Goal: Task Accomplishment & Management: Manage account settings

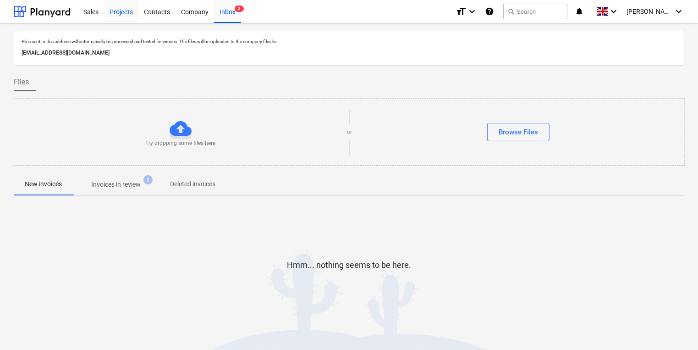
click at [129, 18] on div "Projects" at bounding box center [121, 11] width 34 height 23
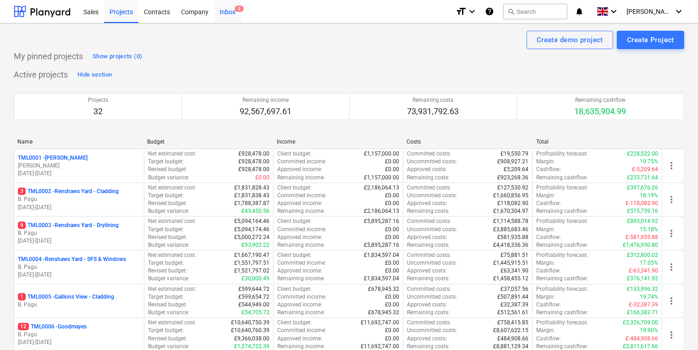
click at [219, 14] on div "Inbox 3" at bounding box center [227, 11] width 27 height 23
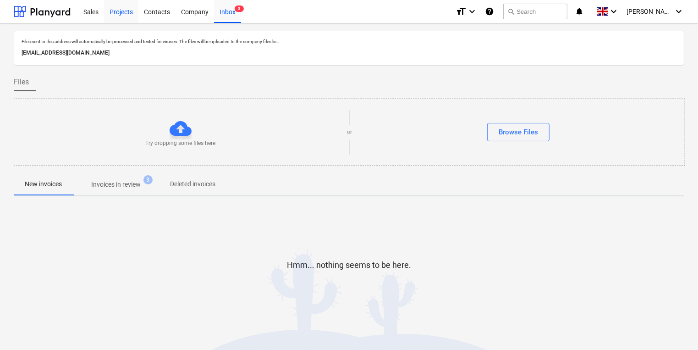
click at [126, 14] on div "Projects" at bounding box center [121, 11] width 34 height 23
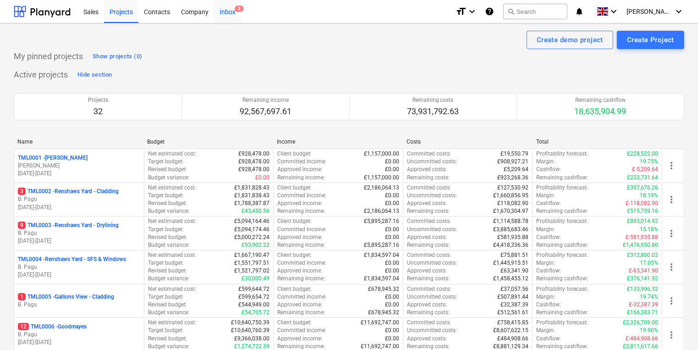
click at [236, 7] on span "3" at bounding box center [239, 8] width 9 height 6
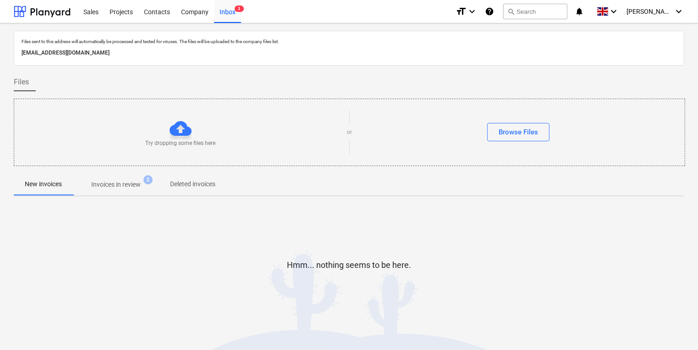
click at [109, 194] on button "Invoices in review 3" at bounding box center [116, 184] width 86 height 22
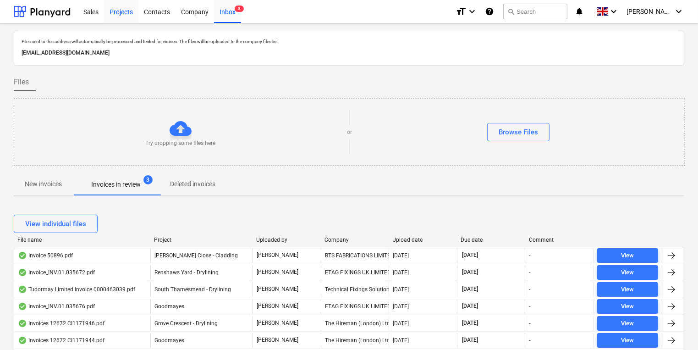
drag, startPoint x: 129, startPoint y: 16, endPoint x: 129, endPoint y: 22, distance: 5.5
click at [129, 16] on div "Projects" at bounding box center [121, 11] width 34 height 23
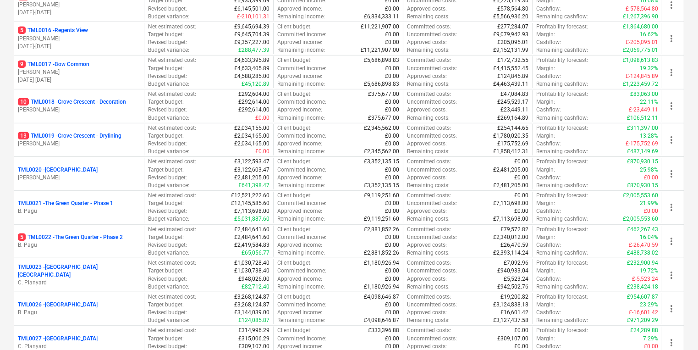
scroll to position [582, 0]
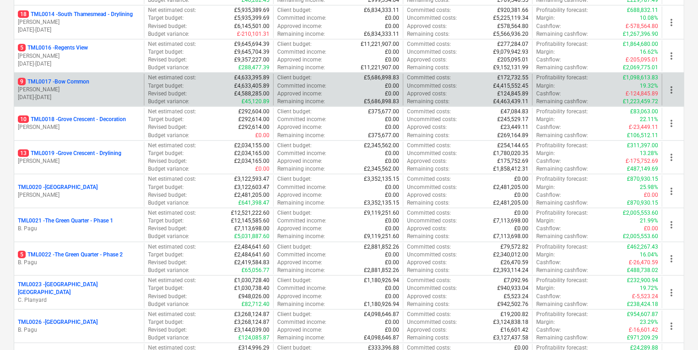
click at [112, 93] on p "[DATE] - [DATE]" at bounding box center [79, 97] width 122 height 8
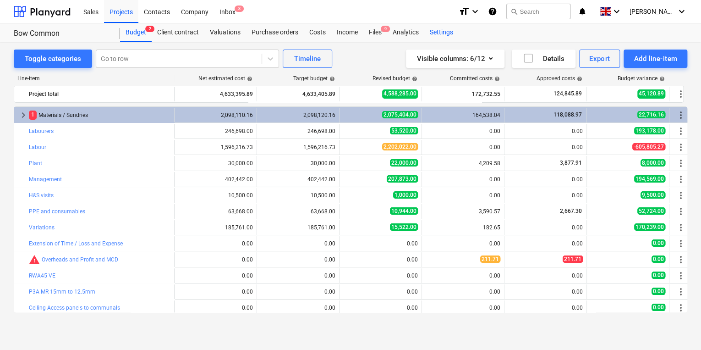
click at [445, 32] on div "Settings" at bounding box center [441, 32] width 34 height 18
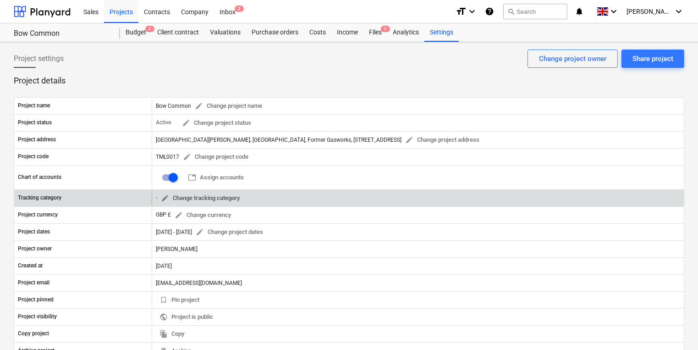
click at [222, 198] on span "edit Change tracking category" at bounding box center [200, 198] width 79 height 11
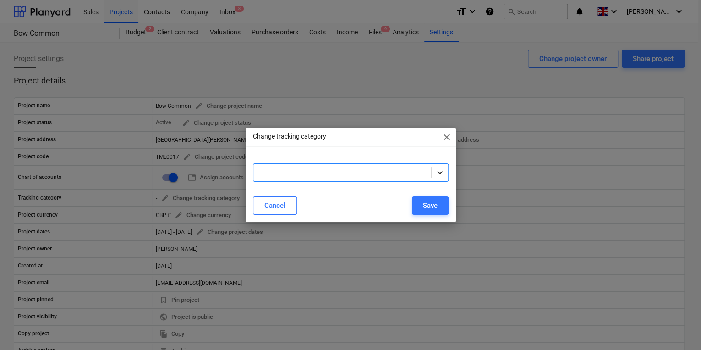
click at [442, 170] on icon at bounding box center [439, 172] width 9 height 9
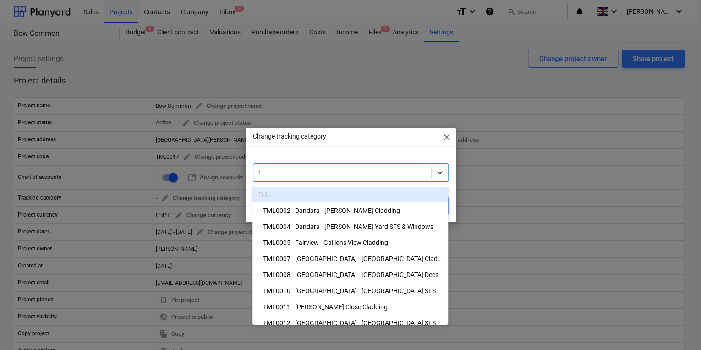
type input "17"
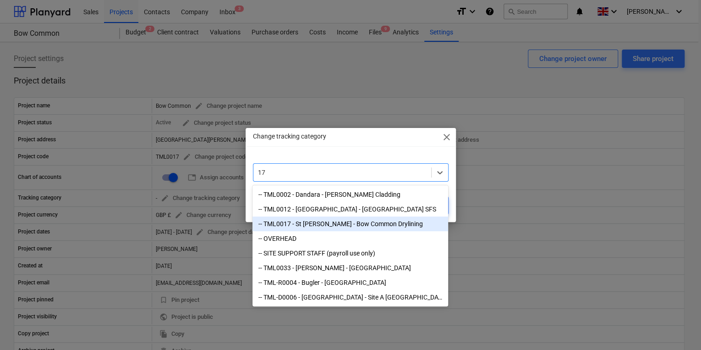
click at [414, 222] on div "-- TML0017 - St [PERSON_NAME] - Bow Common Drylining" at bounding box center [350, 223] width 196 height 15
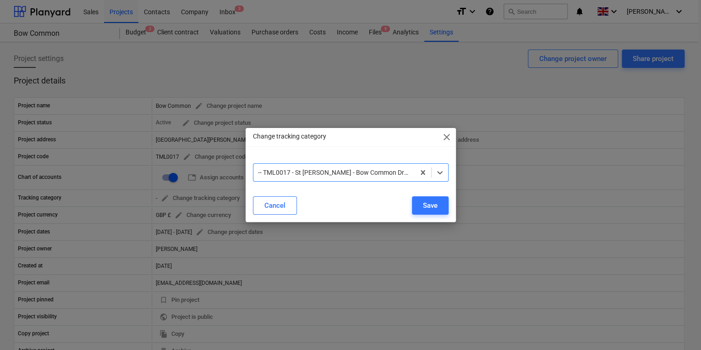
click at [443, 137] on span "close" at bounding box center [446, 136] width 11 height 11
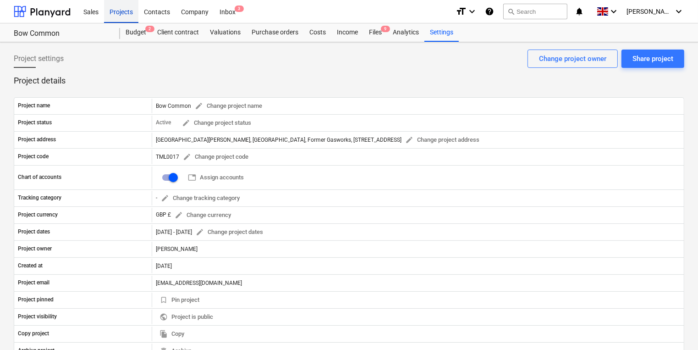
click at [125, 13] on div "Projects" at bounding box center [121, 11] width 34 height 23
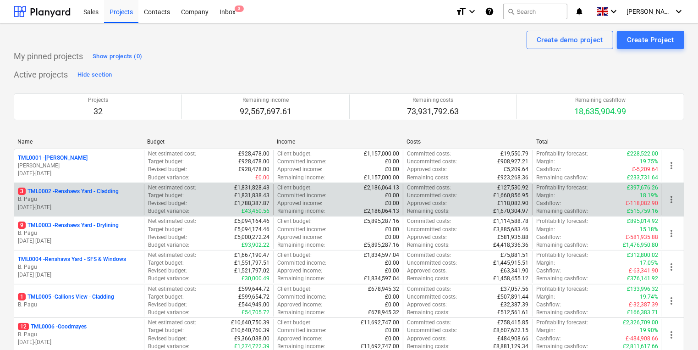
click at [136, 186] on div "3 TML0002 - Renshaws Yard - Cladding B. Pagu [DATE] - [DATE]" at bounding box center [79, 200] width 130 height 32
click at [131, 188] on div "3 TML0002 - Renshaws Yard - Cladding" at bounding box center [79, 191] width 122 height 8
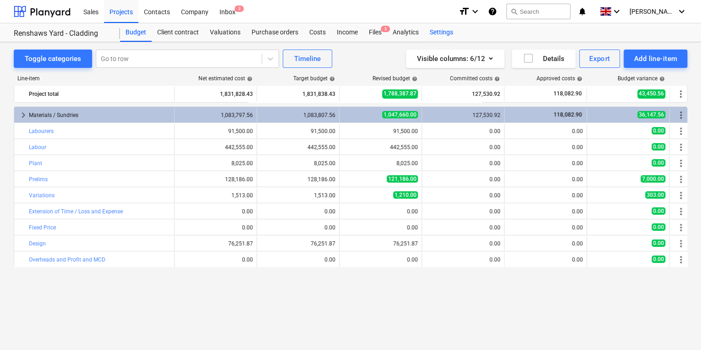
click at [436, 38] on div "Settings" at bounding box center [441, 32] width 34 height 18
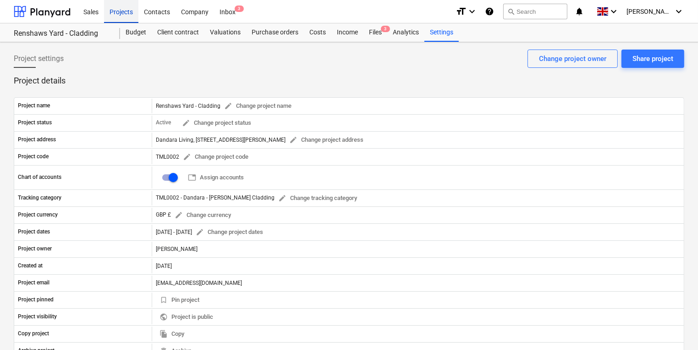
click at [128, 16] on div "Projects" at bounding box center [121, 11] width 34 height 23
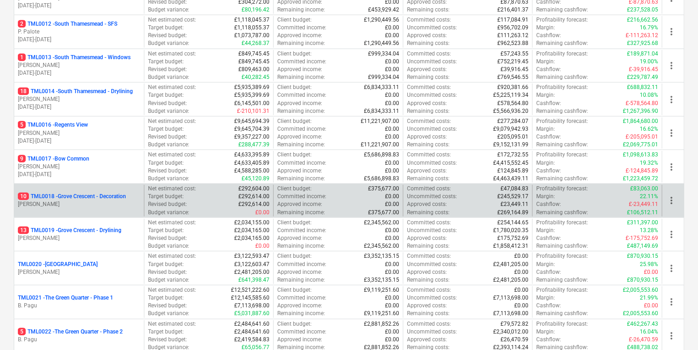
scroll to position [513, 0]
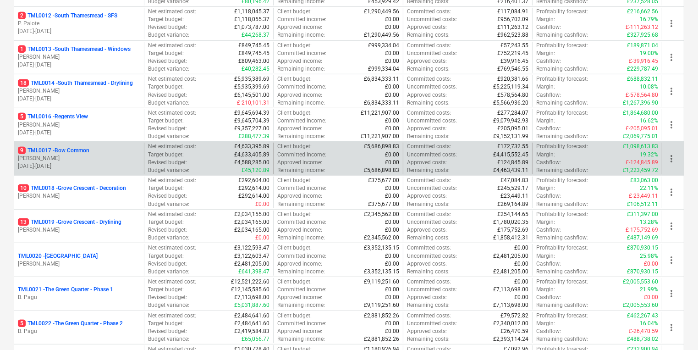
click at [128, 154] on p "[PERSON_NAME]" at bounding box center [79, 158] width 122 height 8
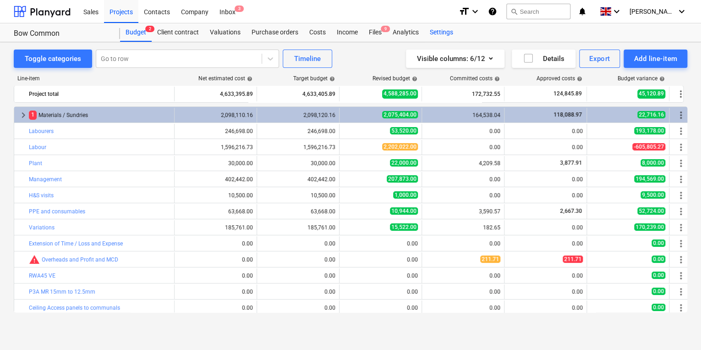
click at [442, 30] on div "Settings" at bounding box center [441, 32] width 34 height 18
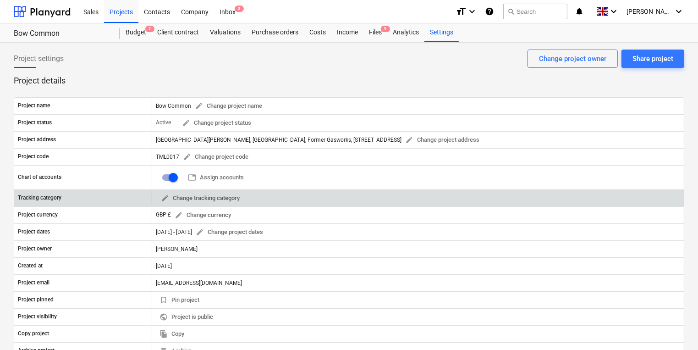
click at [48, 194] on p "Tracking category" at bounding box center [40, 198] width 44 height 8
click at [167, 191] on button "edit Change tracking category" at bounding box center [200, 198] width 86 height 14
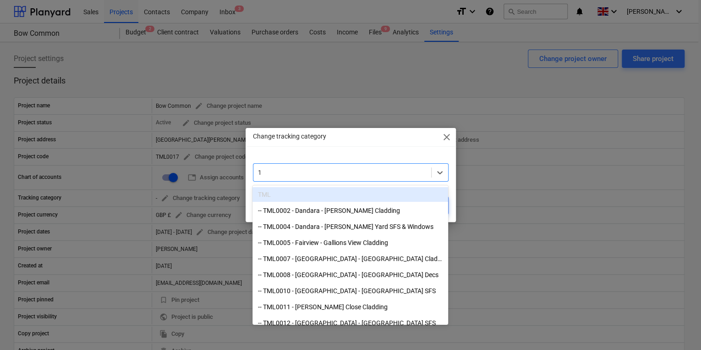
type input "17"
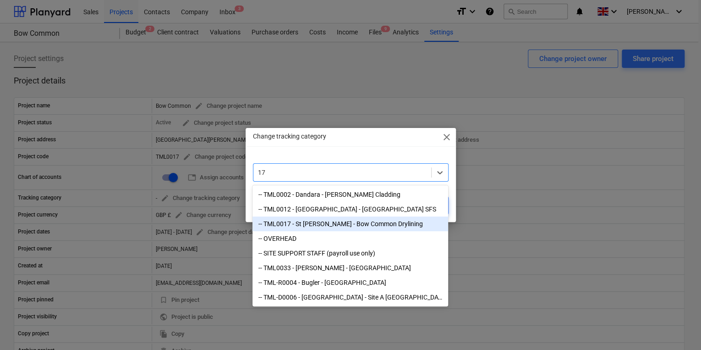
click at [304, 228] on div "-- TML0017 - St [PERSON_NAME] - Bow Common Drylining" at bounding box center [350, 223] width 196 height 15
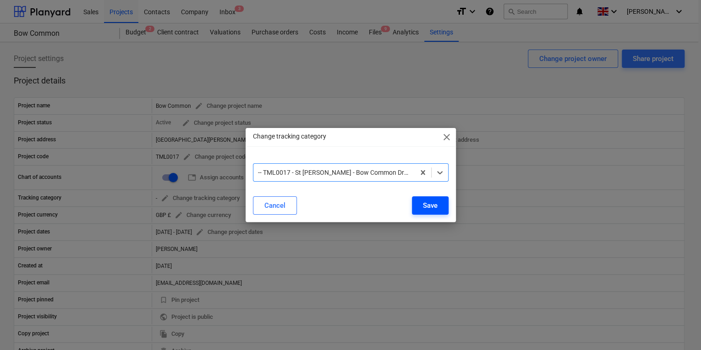
click at [418, 204] on button "Save" at bounding box center [430, 205] width 37 height 18
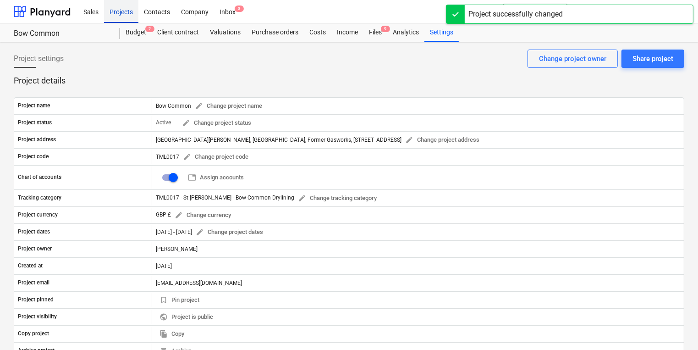
click at [126, 21] on div "Projects" at bounding box center [121, 11] width 34 height 23
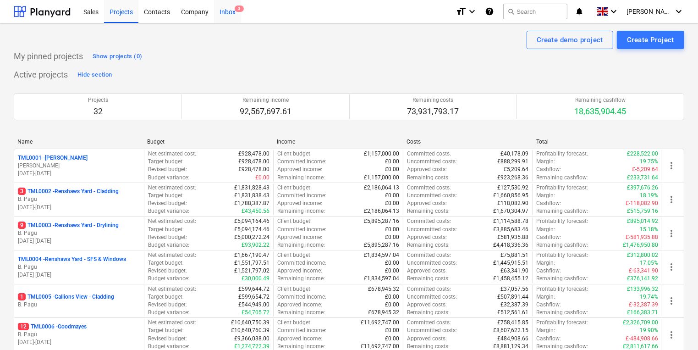
click at [231, 21] on div "Inbox 3" at bounding box center [227, 11] width 27 height 23
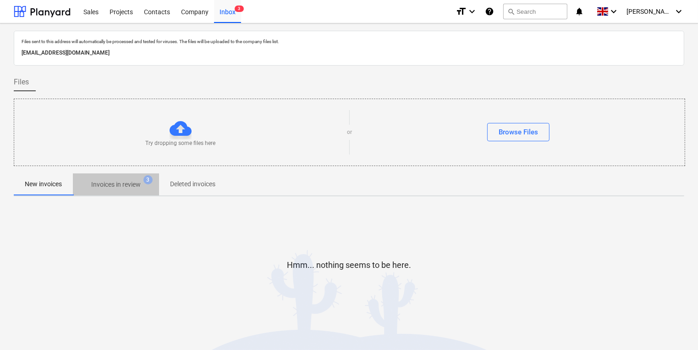
click at [130, 191] on span "Invoices in review 3" at bounding box center [116, 184] width 86 height 16
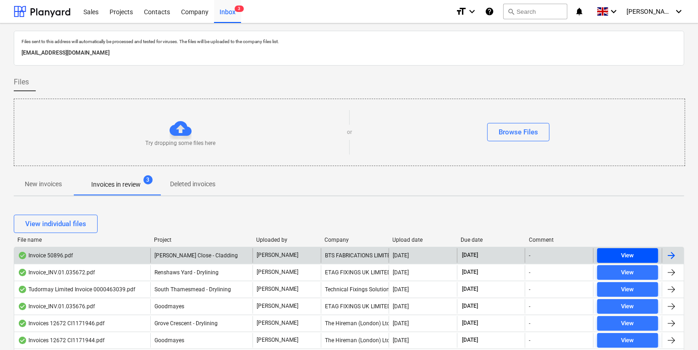
click at [629, 254] on div "View" at bounding box center [627, 255] width 13 height 11
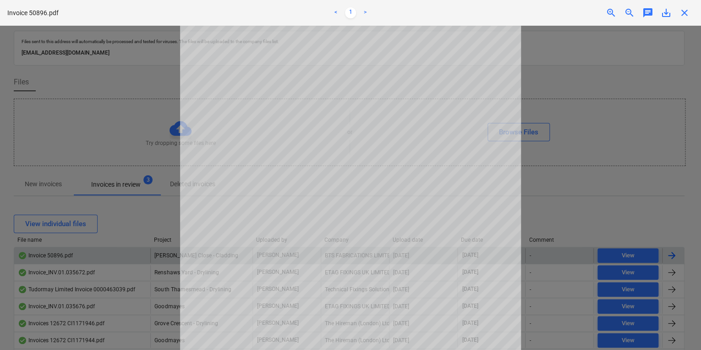
click at [652, 128] on div at bounding box center [350, 188] width 701 height 324
click at [554, 228] on div at bounding box center [350, 188] width 701 height 324
click at [683, 13] on span "close" at bounding box center [684, 12] width 11 height 11
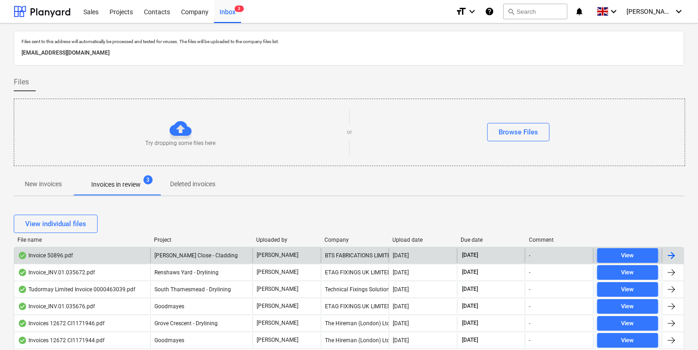
click at [172, 259] on div "[PERSON_NAME] Close - Cladding" at bounding box center [201, 255] width 102 height 15
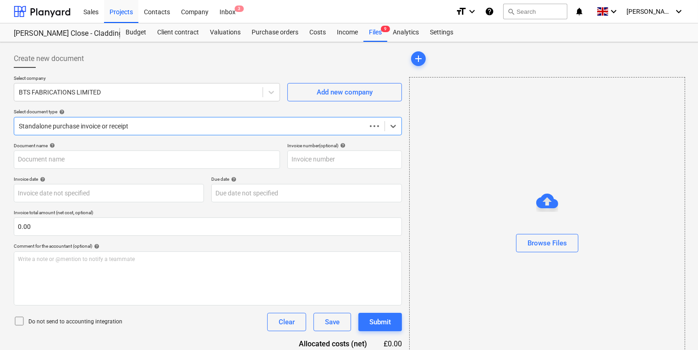
type input "50896"
type input "[DATE]"
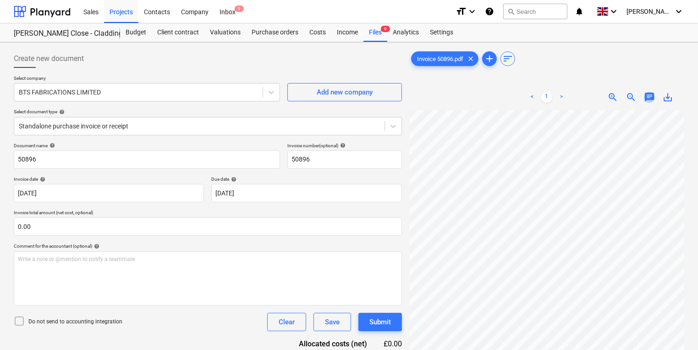
click at [646, 98] on span "chat" at bounding box center [649, 97] width 11 height 11
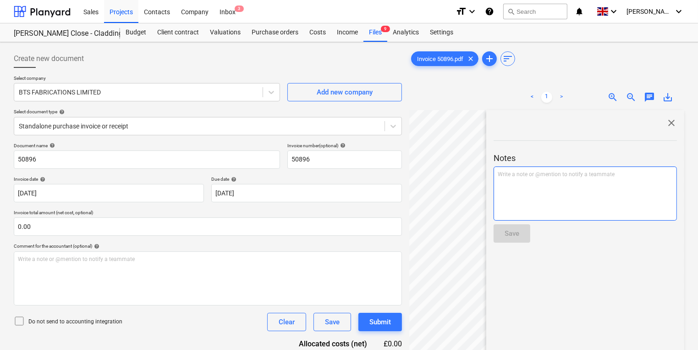
click at [546, 187] on div "Write a note or @mention to notify a teammate [PERSON_NAME]" at bounding box center [584, 193] width 183 height 54
click at [669, 126] on span "close" at bounding box center [671, 122] width 11 height 11
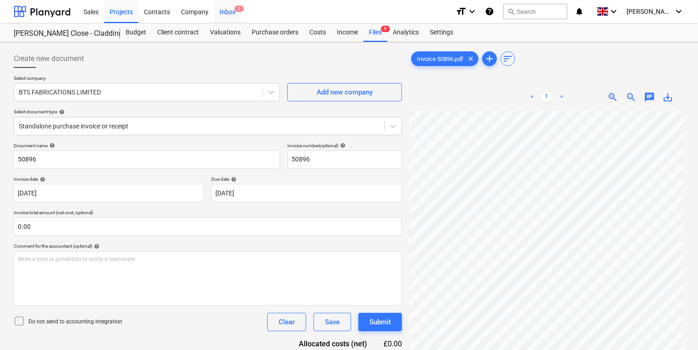
click at [227, 16] on div "Inbox 3" at bounding box center [227, 11] width 27 height 23
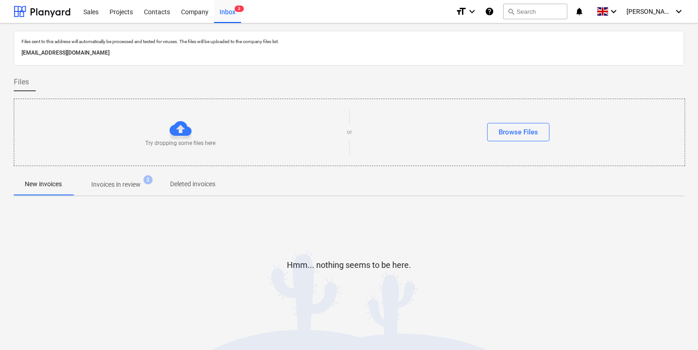
click at [126, 185] on p "Invoices in review" at bounding box center [115, 185] width 49 height 10
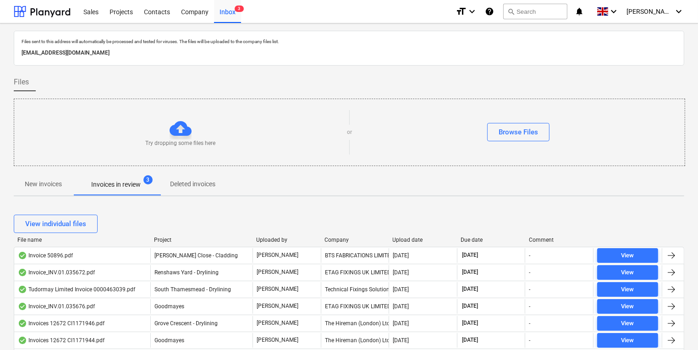
click at [333, 241] on div "Company" at bounding box center [354, 239] width 61 height 6
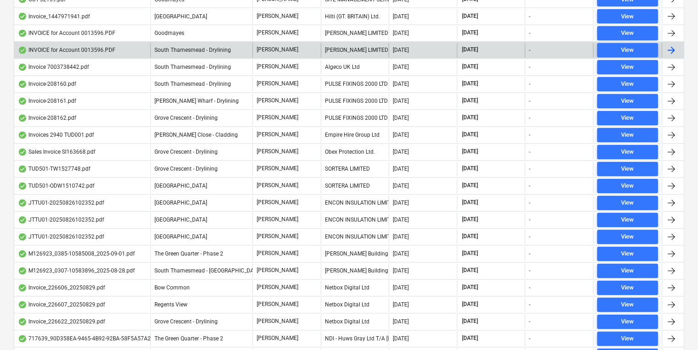
scroll to position [1722, 0]
